Goal: Complete application form: Complete application form

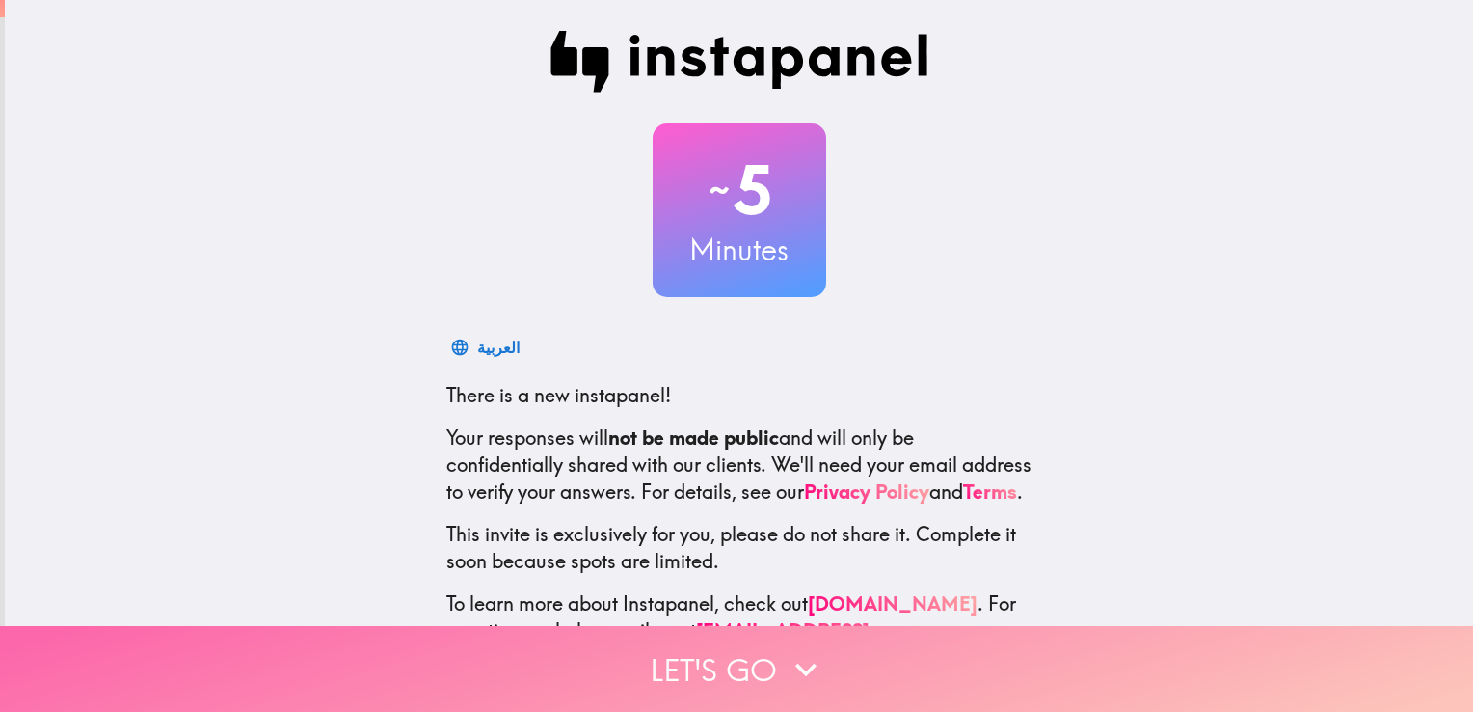
click at [765, 676] on button "Let's go" at bounding box center [736, 669] width 1473 height 86
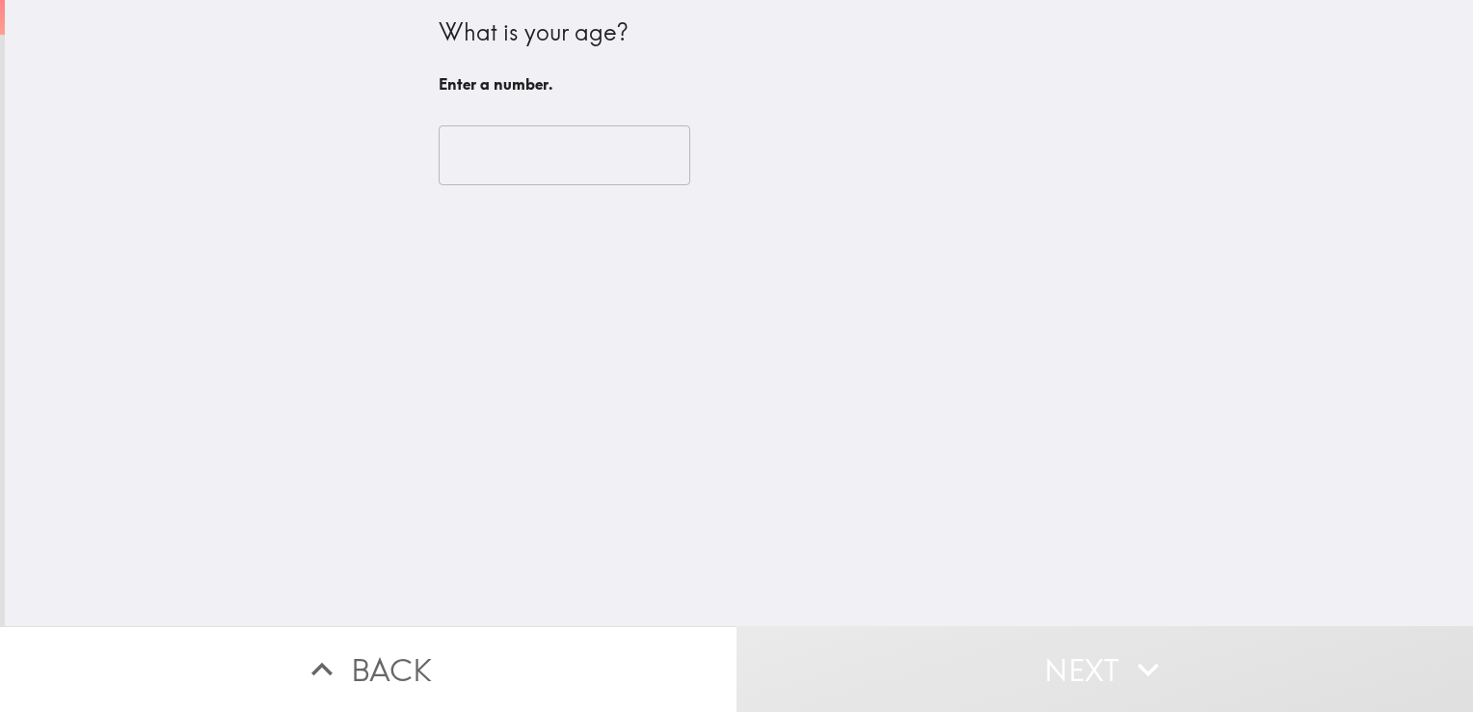
click at [528, 131] on input "number" at bounding box center [565, 155] width 252 height 60
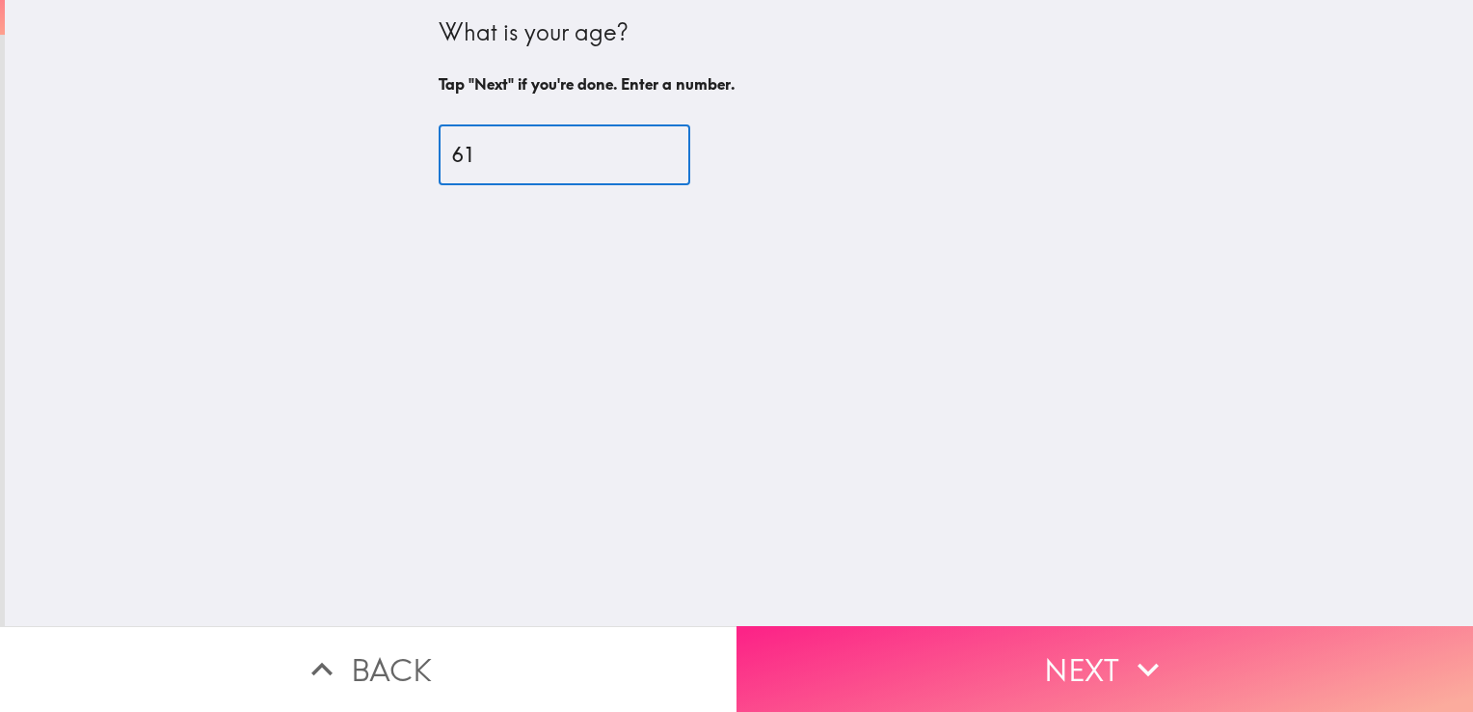
type input "61"
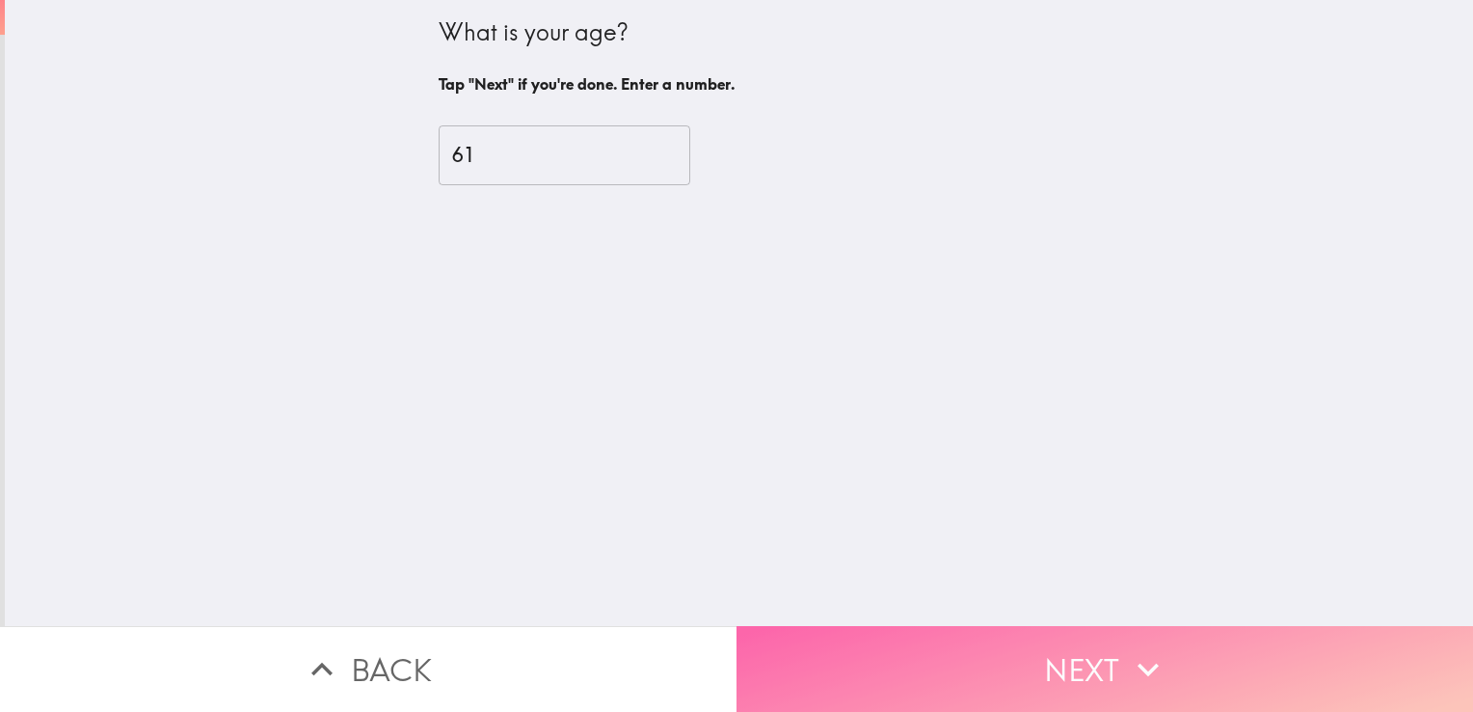
click at [939, 644] on button "Next" at bounding box center [1105, 669] width 737 height 86
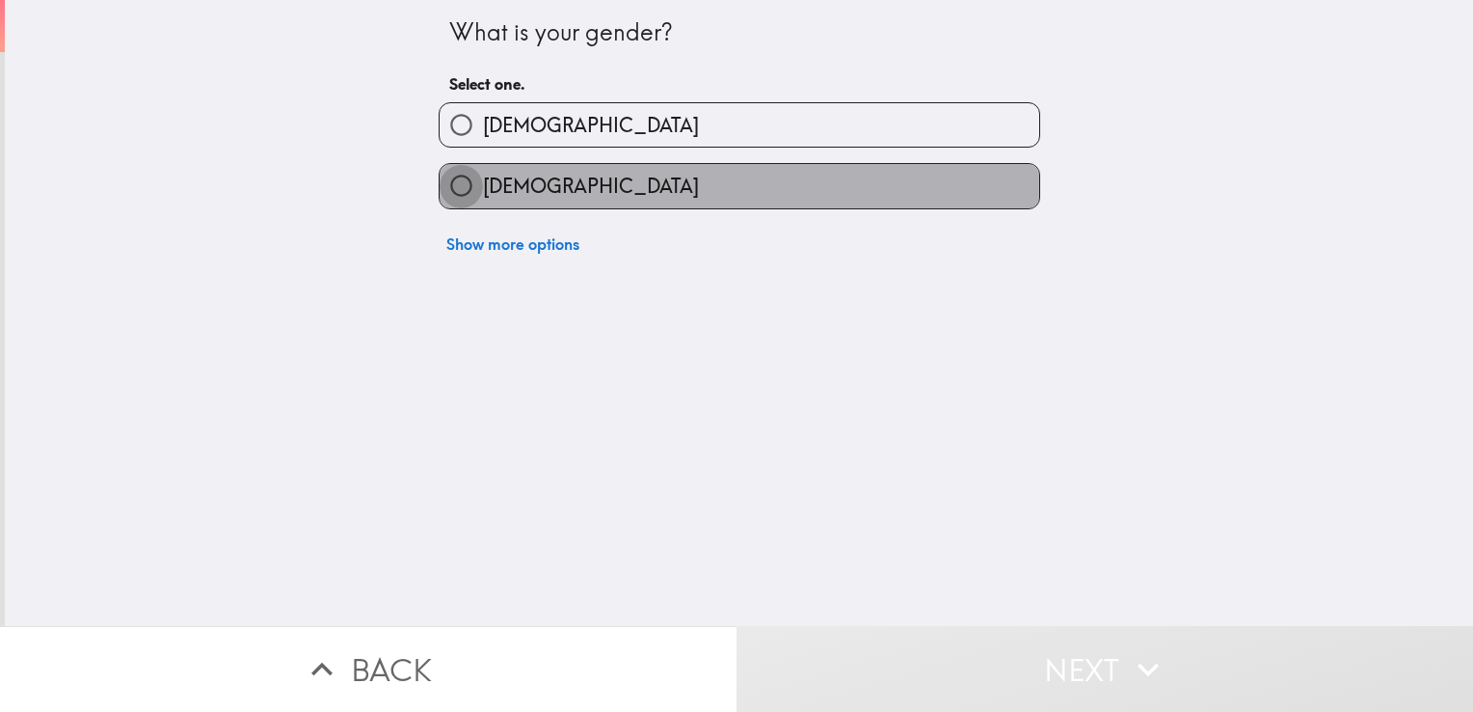
click at [443, 182] on input "[DEMOGRAPHIC_DATA]" at bounding box center [461, 185] width 43 height 43
radio input "true"
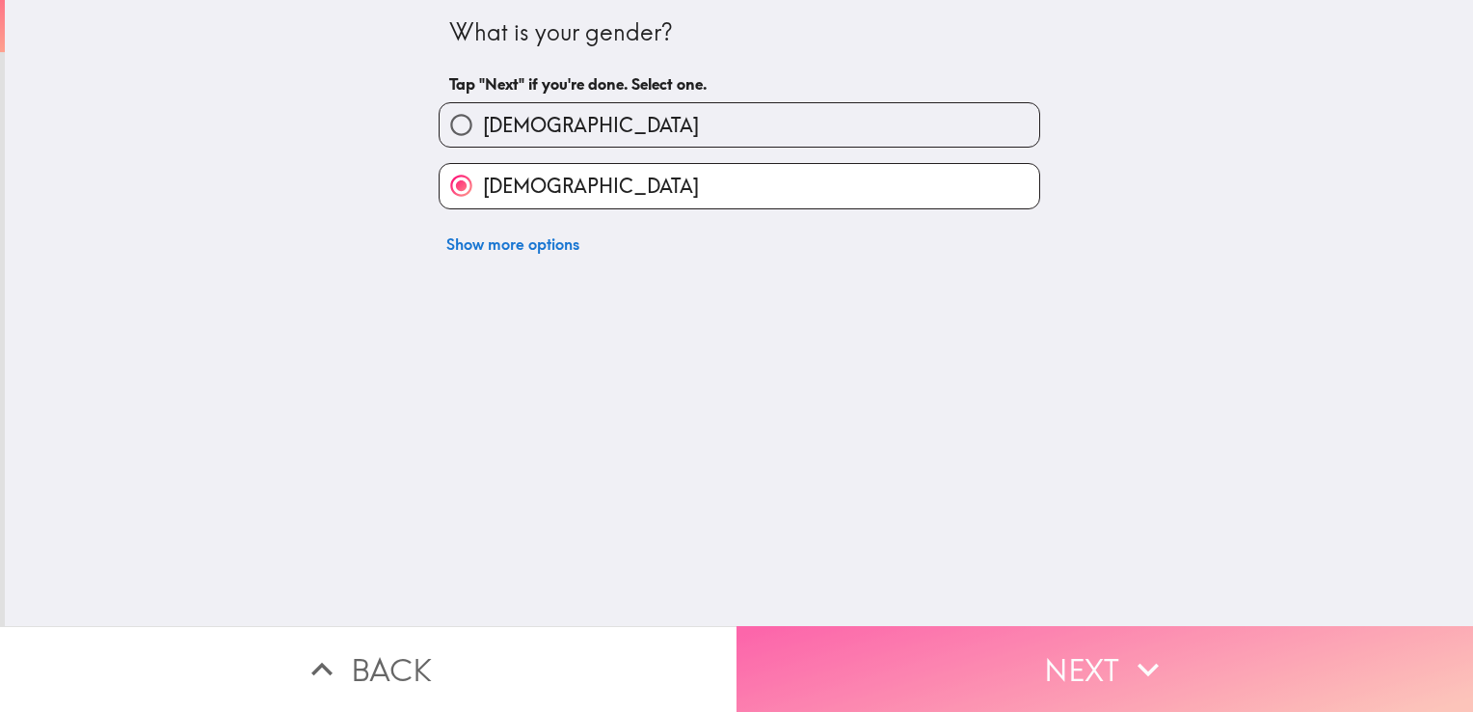
click at [923, 677] on button "Next" at bounding box center [1105, 669] width 737 height 86
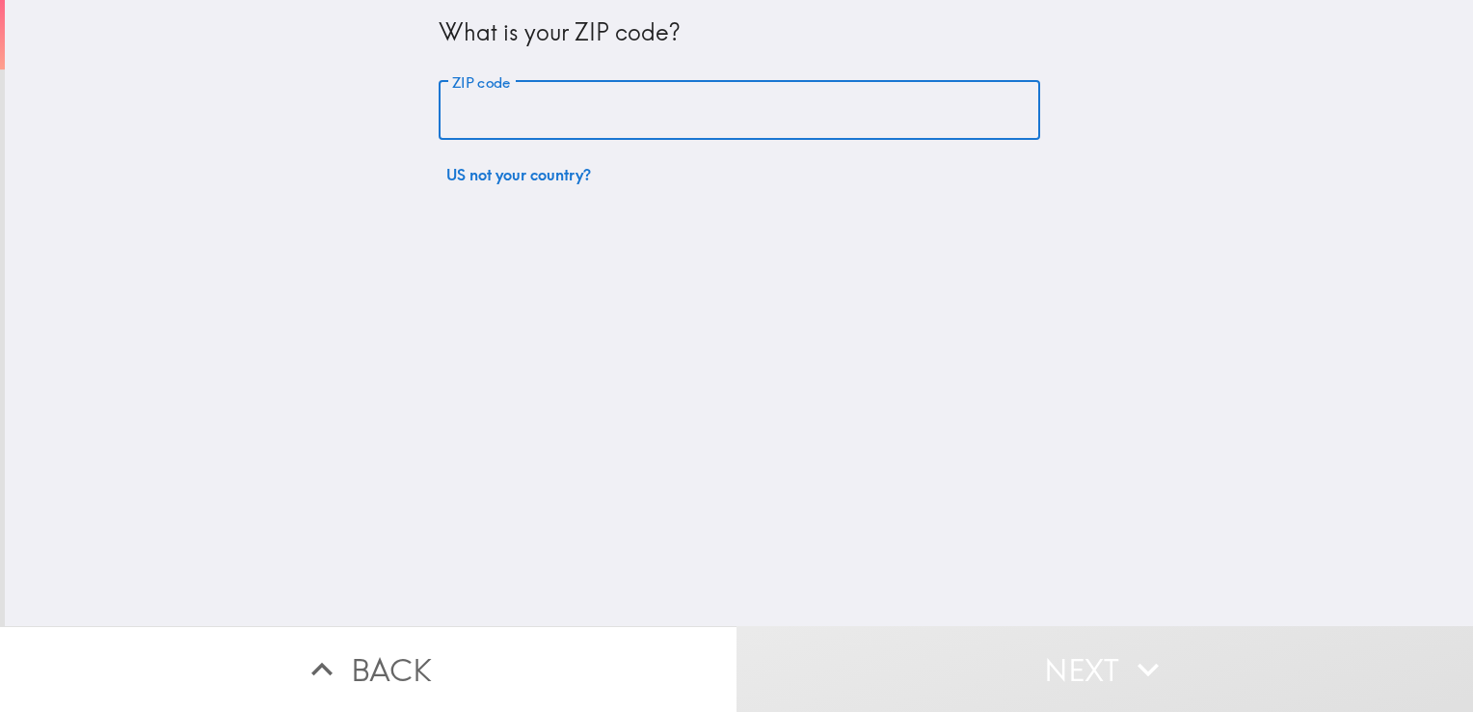
drag, startPoint x: 562, startPoint y: 104, endPoint x: 765, endPoint y: 44, distance: 211.1
click at [561, 104] on input "ZIP code" at bounding box center [740, 111] width 602 height 60
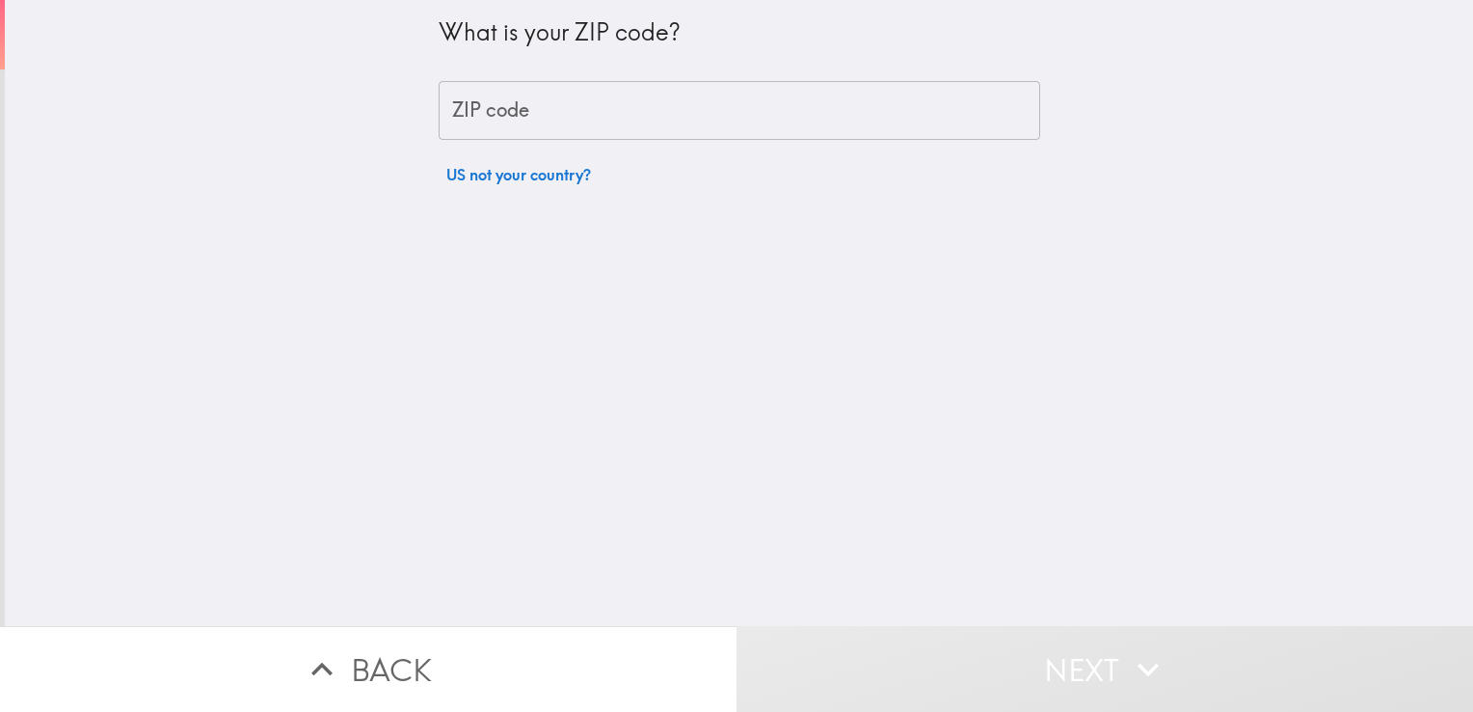
drag, startPoint x: 120, startPoint y: 748, endPoint x: 432, endPoint y: 359, distance: 499.3
click at [602, 626] on button "Back" at bounding box center [368, 669] width 737 height 86
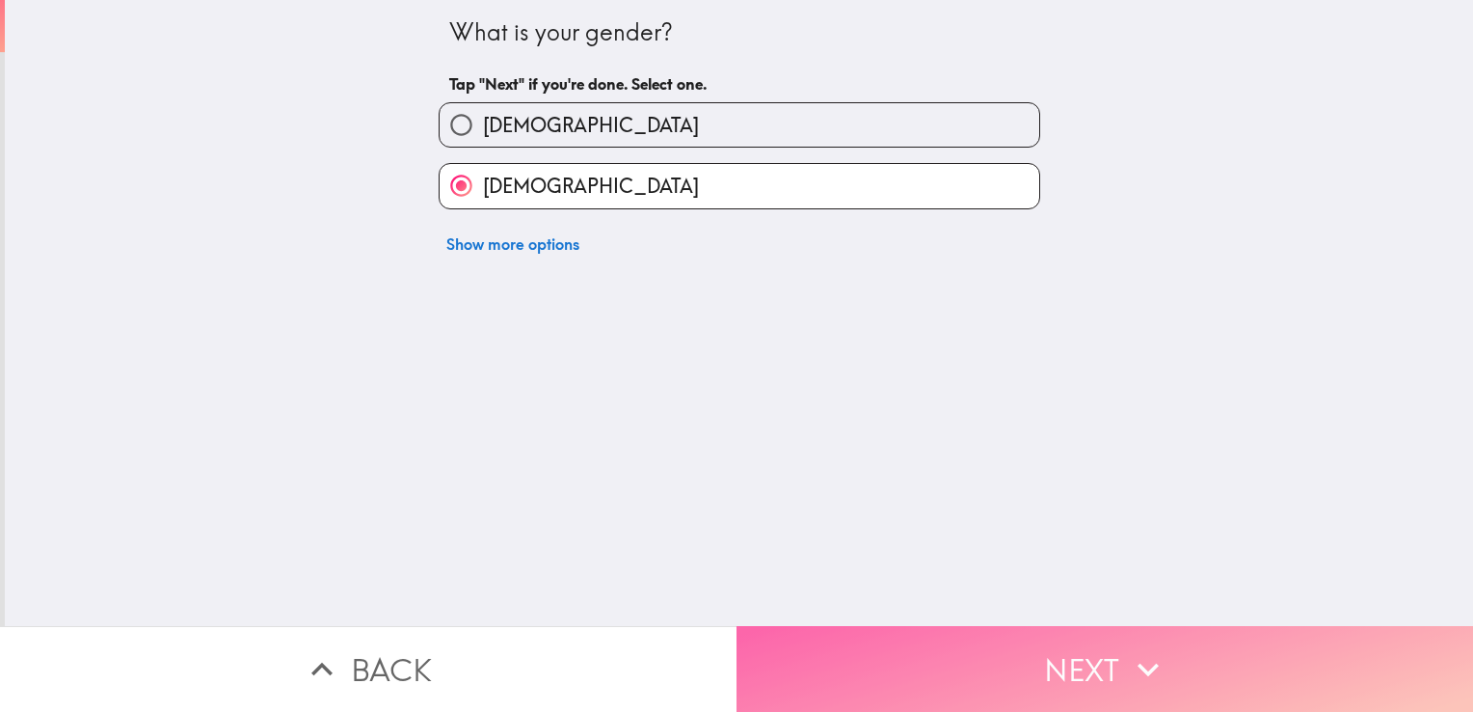
drag, startPoint x: 1014, startPoint y: 667, endPoint x: 995, endPoint y: 623, distance: 48.4
click at [1013, 665] on button "Next" at bounding box center [1105, 669] width 737 height 86
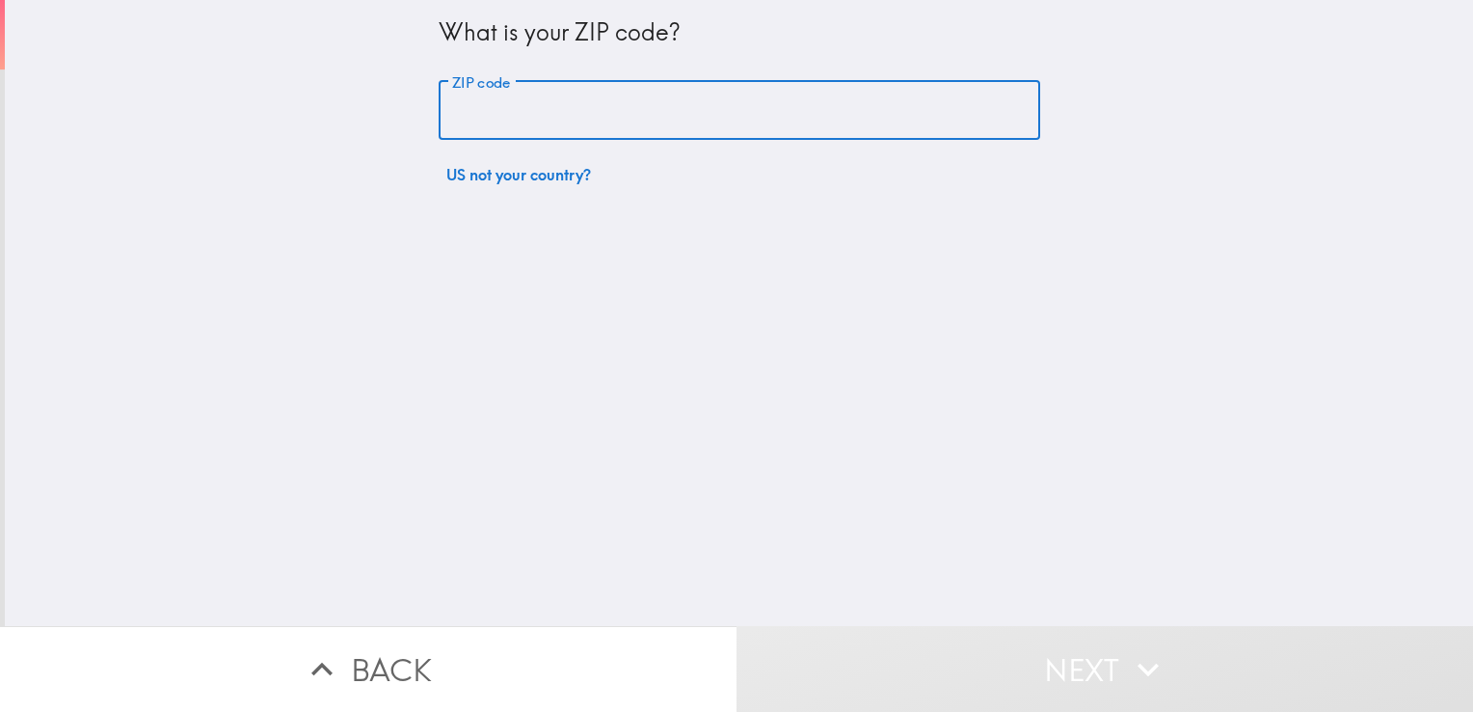
click at [538, 92] on input "ZIP code" at bounding box center [740, 111] width 602 height 60
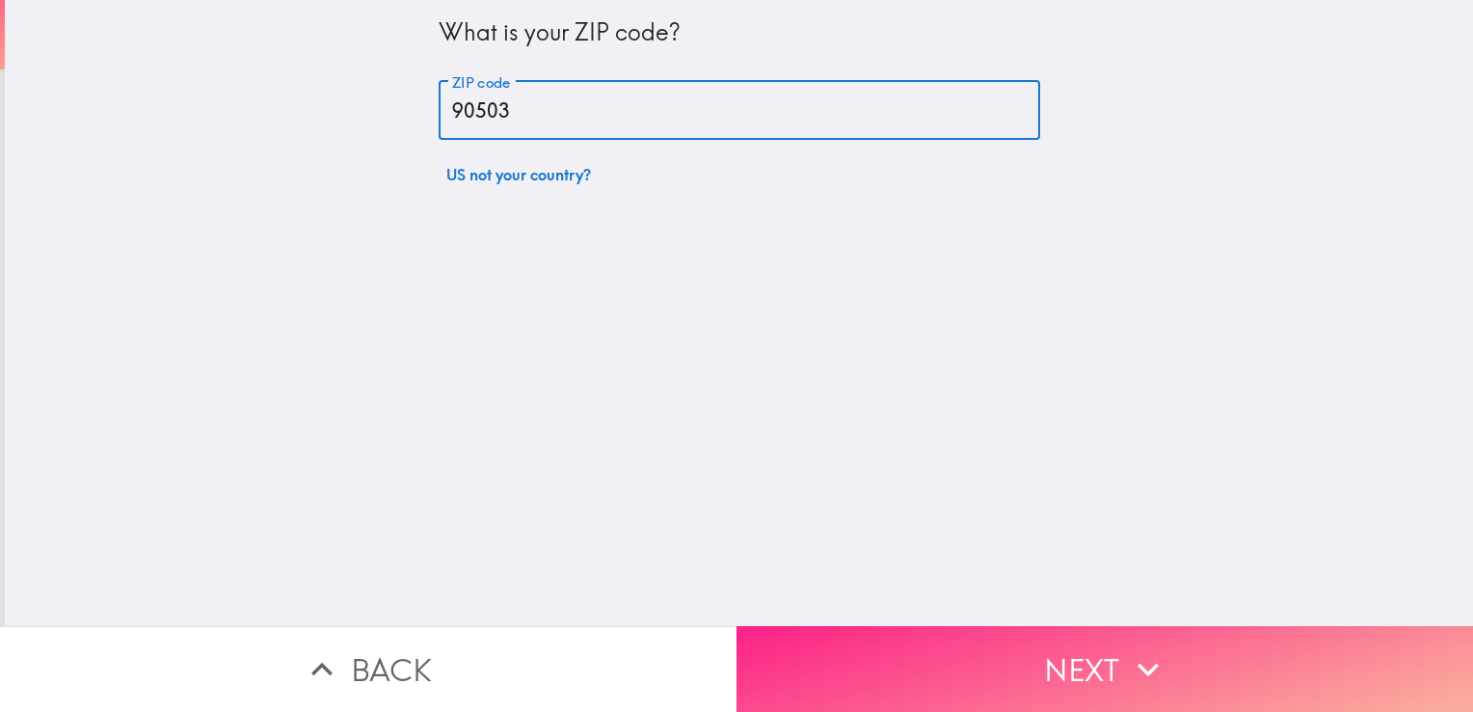
type input "90503"
drag, startPoint x: 933, startPoint y: 682, endPoint x: 929, endPoint y: 670, distance: 12.2
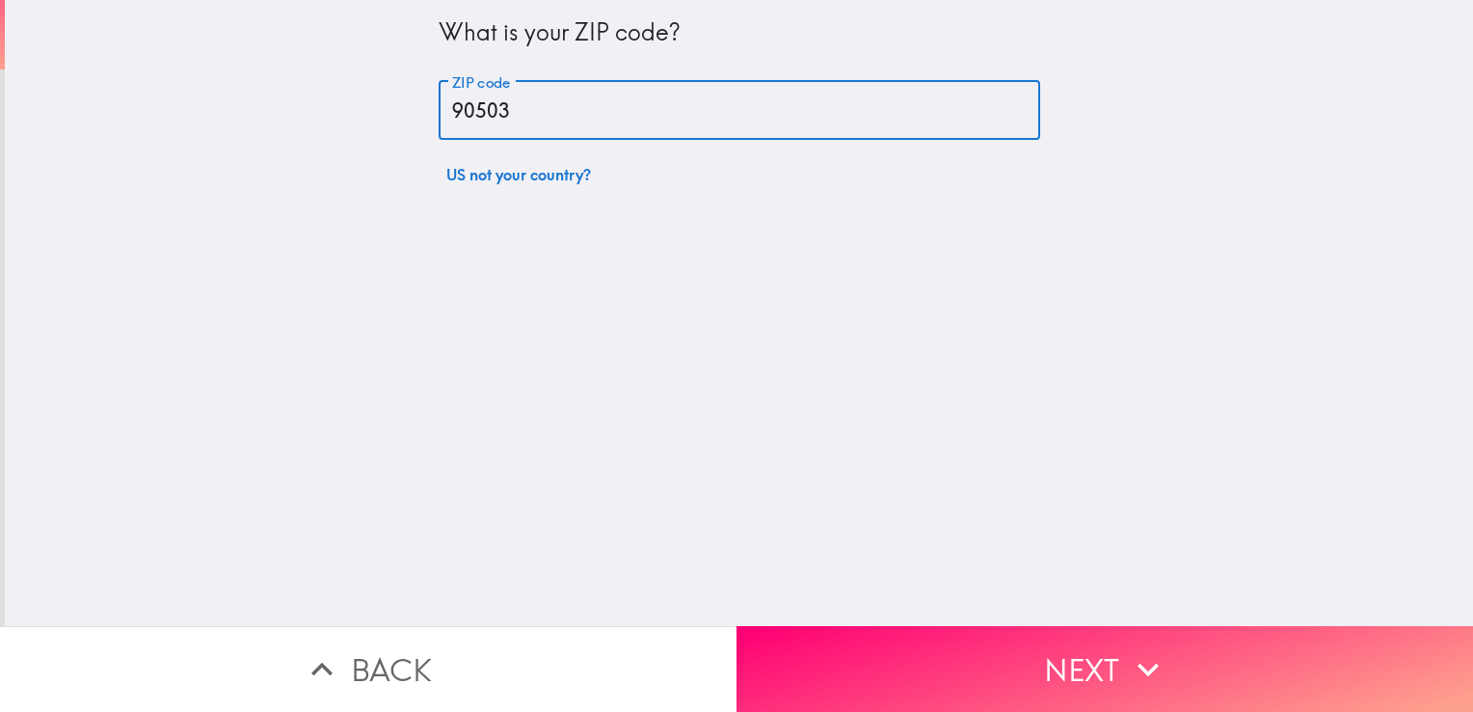
click at [933, 681] on button "Next" at bounding box center [1105, 669] width 737 height 86
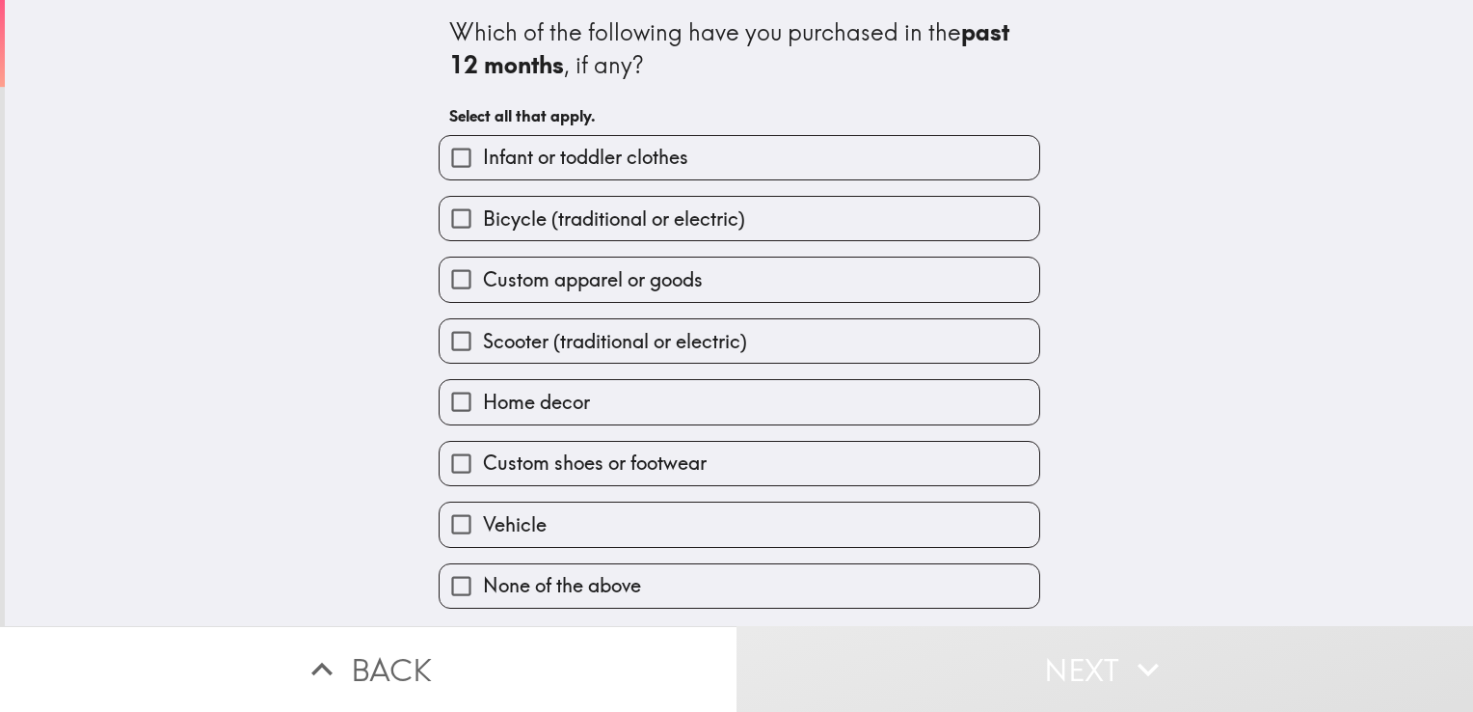
click at [449, 588] on input "None of the above" at bounding box center [461, 585] width 43 height 43
checkbox input "true"
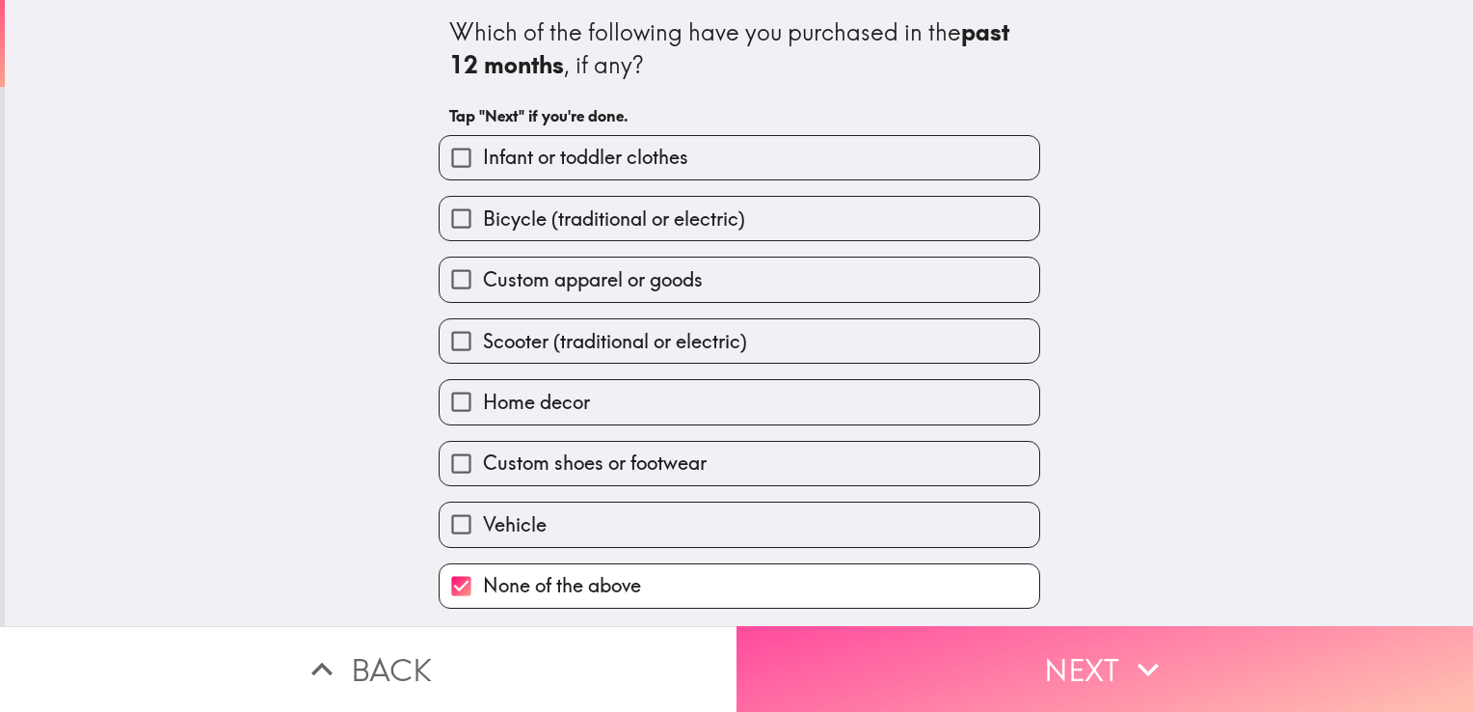
drag, startPoint x: 1200, startPoint y: 670, endPoint x: 1192, endPoint y: 665, distance: 9.9
click at [1199, 670] on button "Next" at bounding box center [1105, 669] width 737 height 86
